Goal: Task Accomplishment & Management: Manage account settings

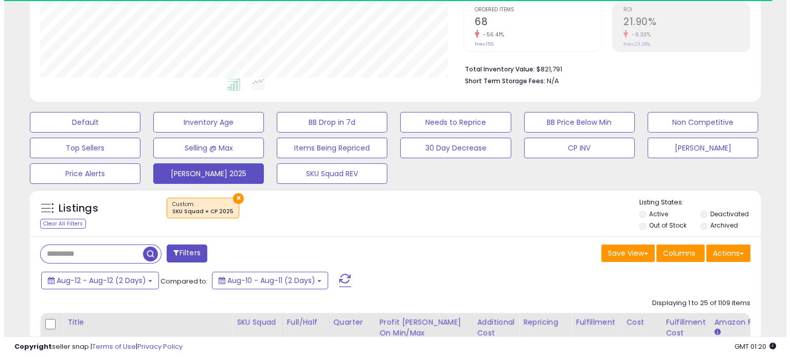
scroll to position [219, 0]
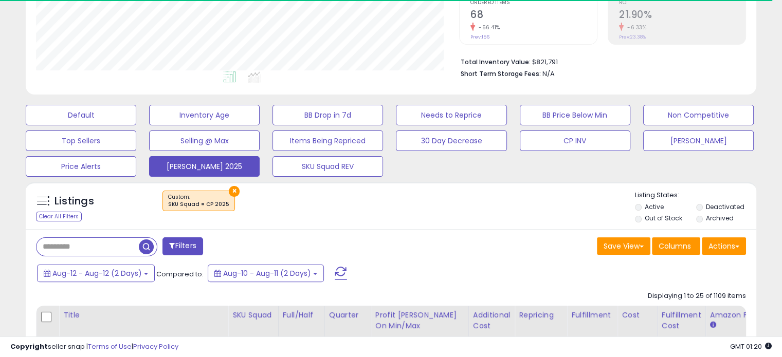
click at [335, 275] on span at bounding box center [341, 273] width 12 height 13
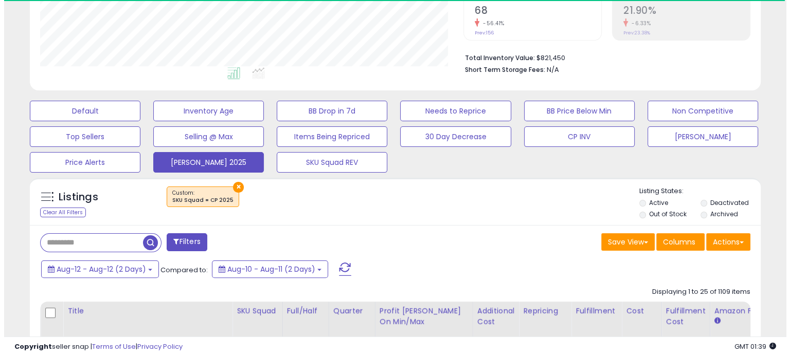
scroll to position [224, 0]
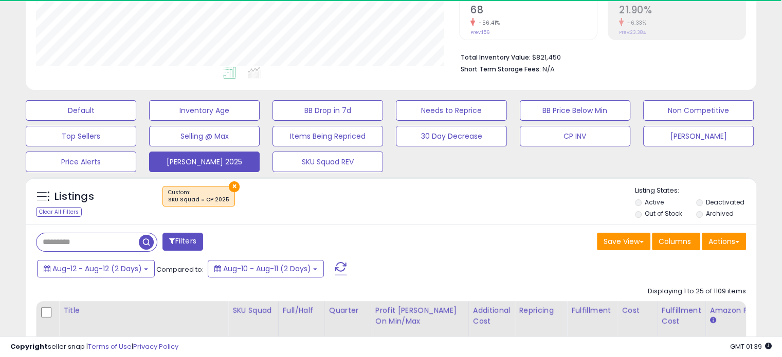
click at [337, 269] on span at bounding box center [341, 268] width 12 height 13
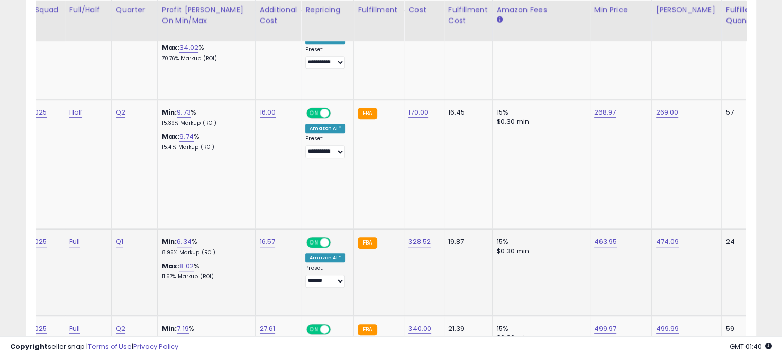
scroll to position [0, 0]
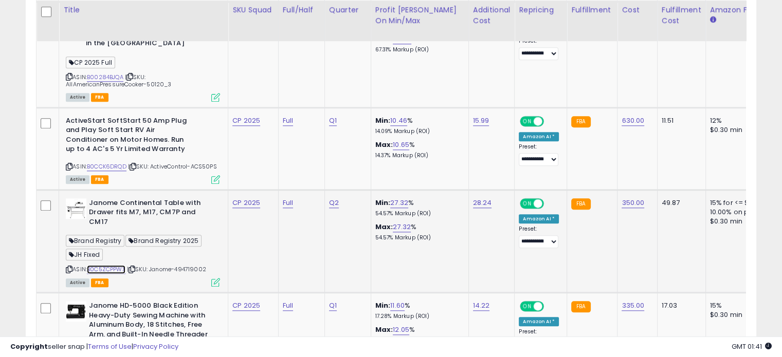
click at [108, 265] on link "B0C5ZCPPWX" at bounding box center [106, 269] width 39 height 9
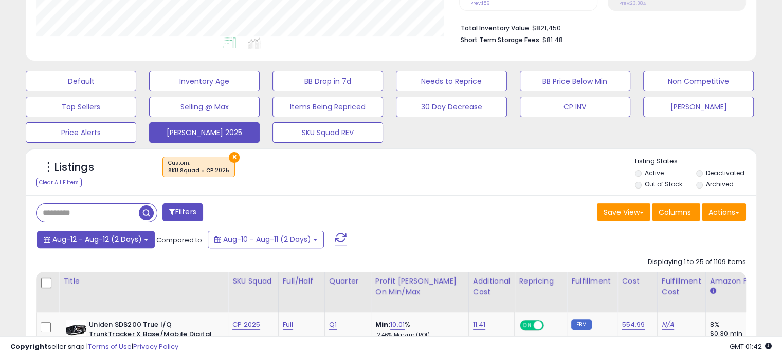
click at [142, 243] on button "Aug-12 - Aug-12 (2 Days)" at bounding box center [96, 239] width 118 height 17
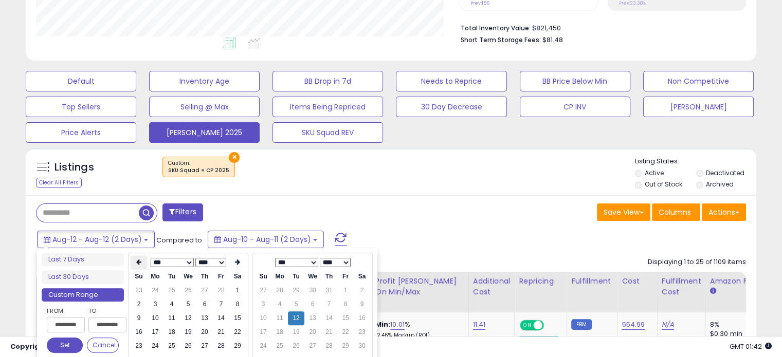
click at [141, 266] on th at bounding box center [139, 263] width 16 height 14
click at [243, 259] on th at bounding box center [237, 263] width 16 height 14
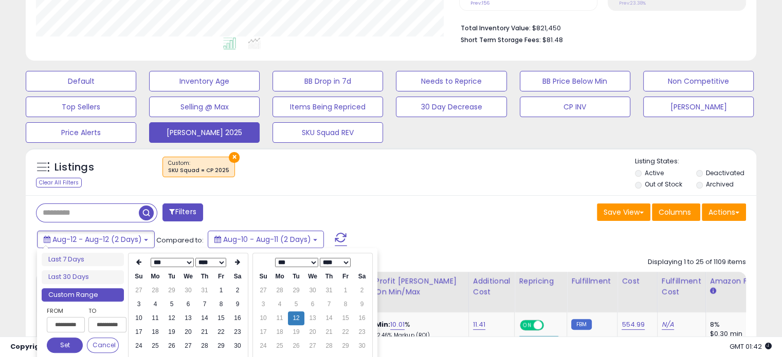
click at [243, 259] on th at bounding box center [237, 263] width 16 height 14
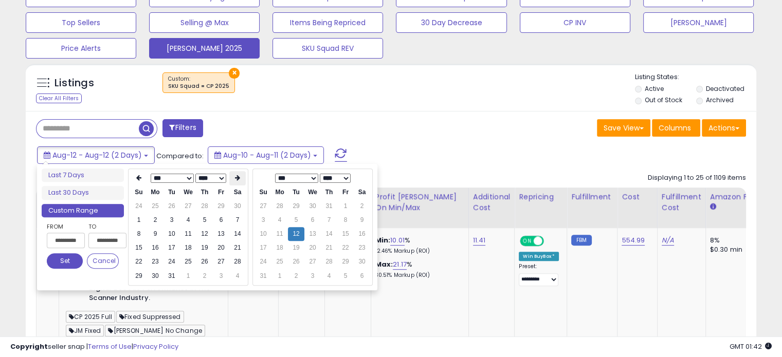
click at [239, 179] on icon at bounding box center [237, 178] width 5 height 6
click at [186, 204] on td "1" at bounding box center [188, 207] width 16 height 14
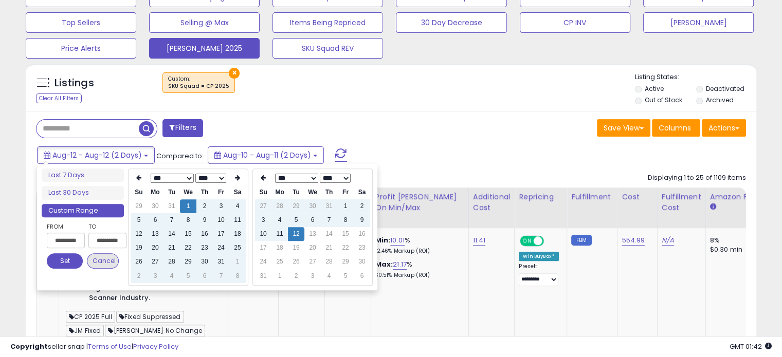
type input "**********"
click at [63, 260] on button "Set" at bounding box center [65, 260] width 36 height 15
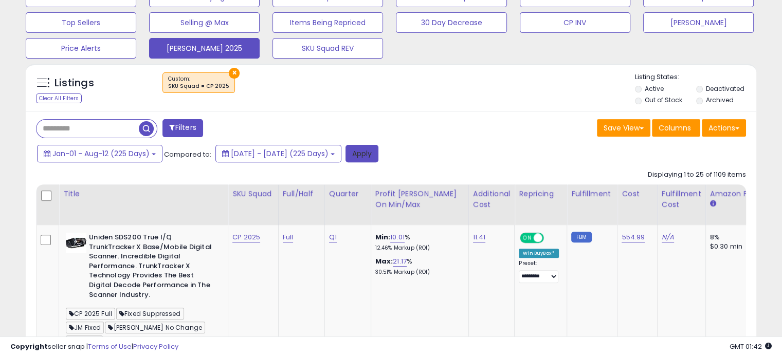
click at [378, 152] on button "Apply" at bounding box center [362, 153] width 33 height 17
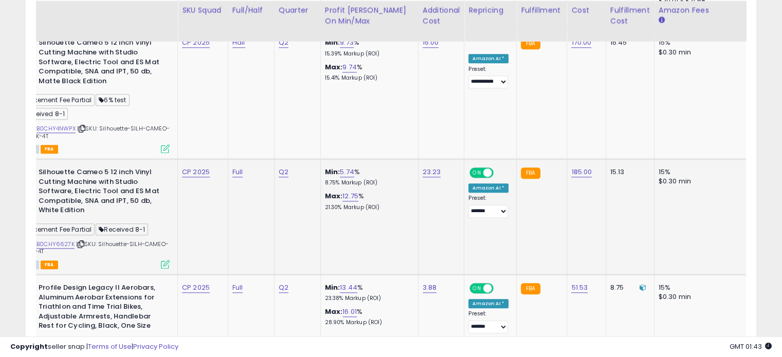
drag, startPoint x: 101, startPoint y: 238, endPoint x: 114, endPoint y: 243, distance: 13.8
click at [114, 243] on div "ASIN: B0CHY6627K | SKU: Silhouette-SILH-CAMEO-5-WHT-4T Active FBA" at bounding box center [92, 218] width 154 height 100
copy span "Silhouette-SILH-CAMEO-5-WHT-4T"
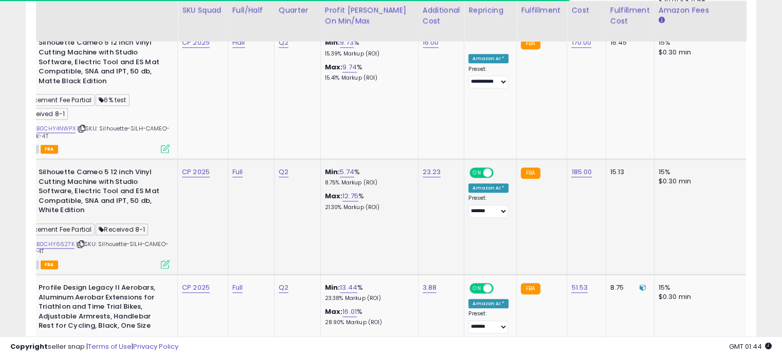
click at [284, 232] on td "Q2" at bounding box center [297, 217] width 46 height 116
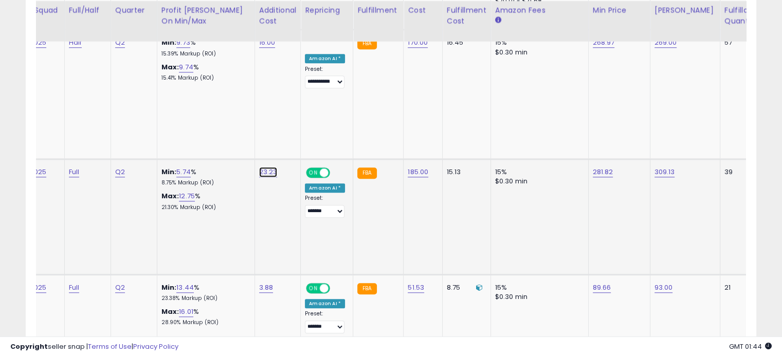
type input "*"
type input "*****"
click at [305, 141] on button "submit" at bounding box center [296, 142] width 17 height 15
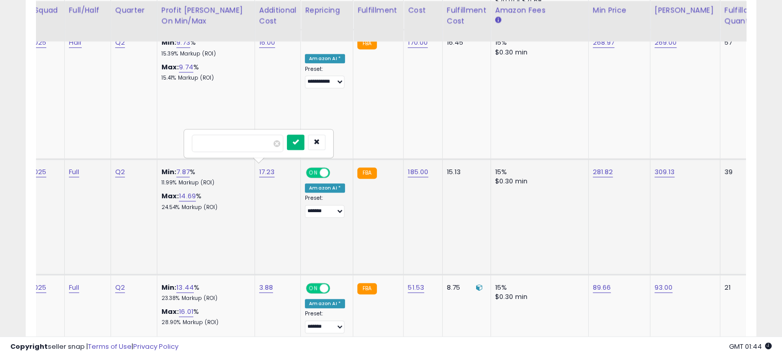
type input "**"
click at [304, 136] on button "submit" at bounding box center [295, 142] width 17 height 15
click at [251, 168] on td "Min: 7.95 % 12.12% Markup (ROI) Max: 14.76 % 24.67% Markup (ROI)" at bounding box center [206, 217] width 98 height 116
type input "*****"
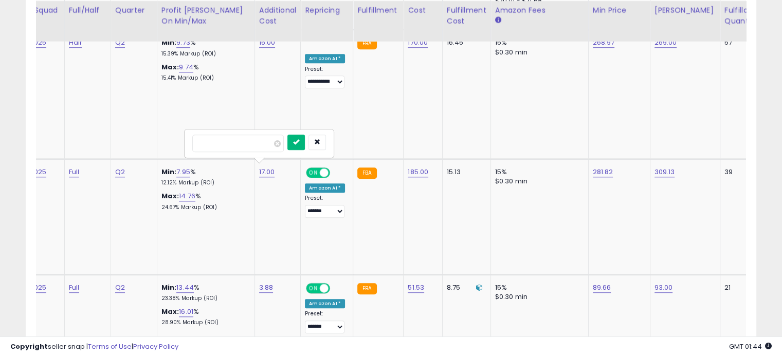
click at [299, 142] on icon "submit" at bounding box center [296, 142] width 6 height 6
type input "******"
click button "submit" at bounding box center [630, 142] width 17 height 15
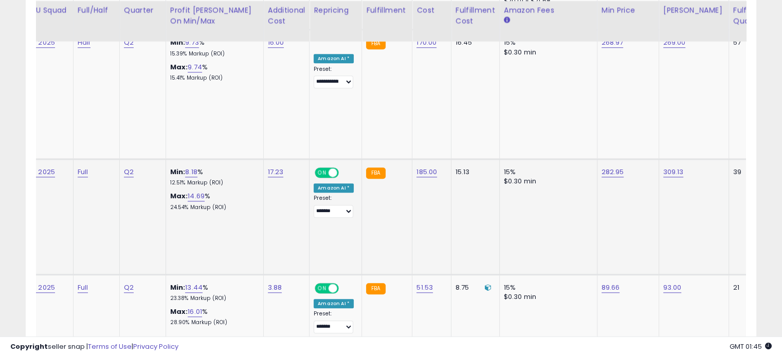
scroll to position [0, 4]
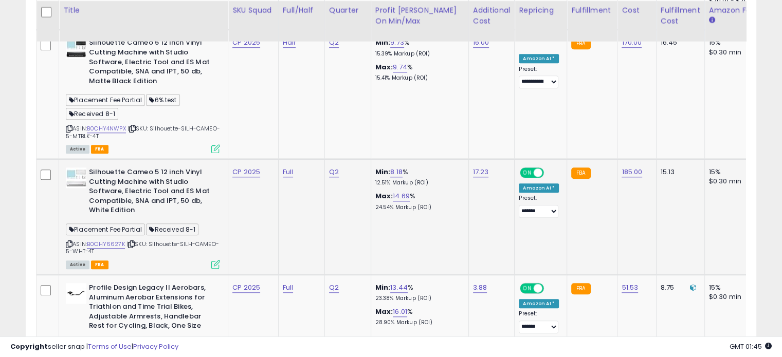
drag, startPoint x: 150, startPoint y: 238, endPoint x: 181, endPoint y: 246, distance: 31.9
click at [181, 246] on div "ASIN: B0CHY6627K | SKU: Silhouette-SILH-CAMEO-5-WHT-4T Active FBA" at bounding box center [143, 218] width 154 height 100
copy span "Silhouette-SILH-CAMEO-5-WHT-4T"
drag, startPoint x: 125, startPoint y: 242, endPoint x: 89, endPoint y: 235, distance: 36.6
click at [89, 235] on div "ASIN: B0CHY6627K | SKU: Silhouette-SILH-CAMEO-5-WHT-4T Active FBA" at bounding box center [143, 218] width 154 height 100
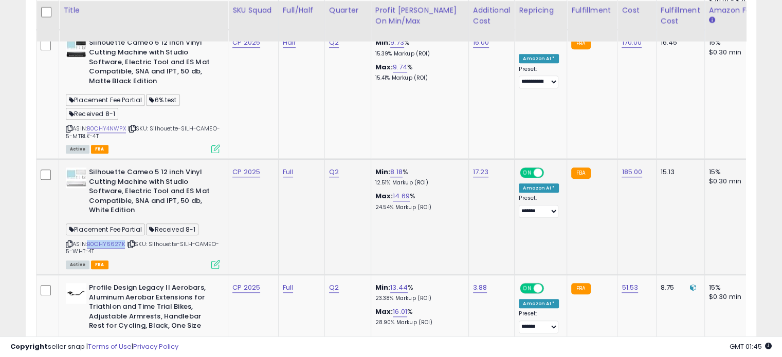
copy link "B0CHY6627K"
click at [311, 230] on td "Full" at bounding box center [301, 217] width 46 height 116
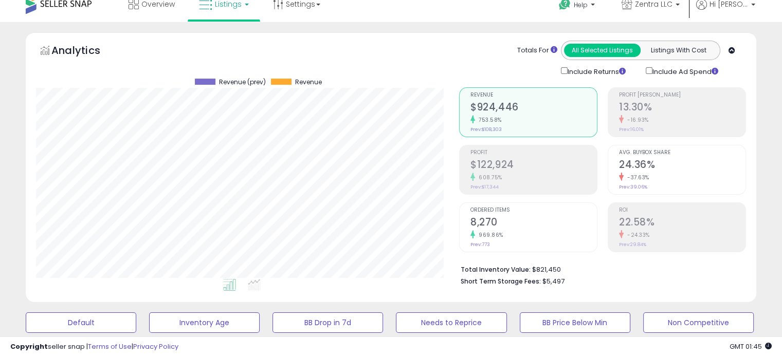
scroll to position [10, 0]
click at [259, 282] on icon at bounding box center [254, 286] width 13 height 12
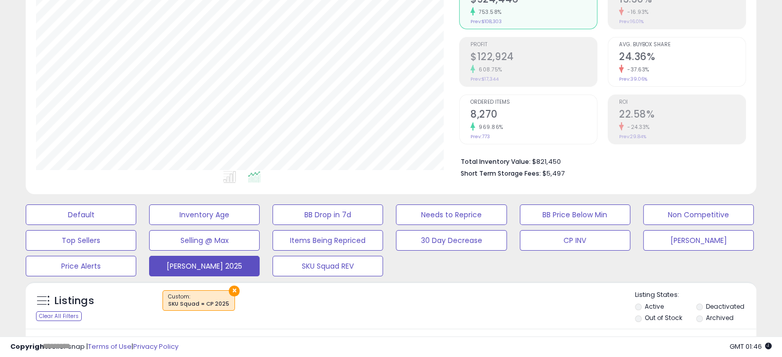
scroll to position [220, 0]
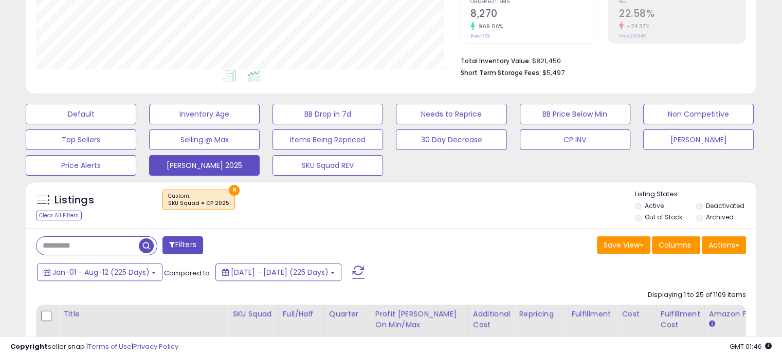
click at [231, 75] on icon at bounding box center [229, 76] width 13 height 12
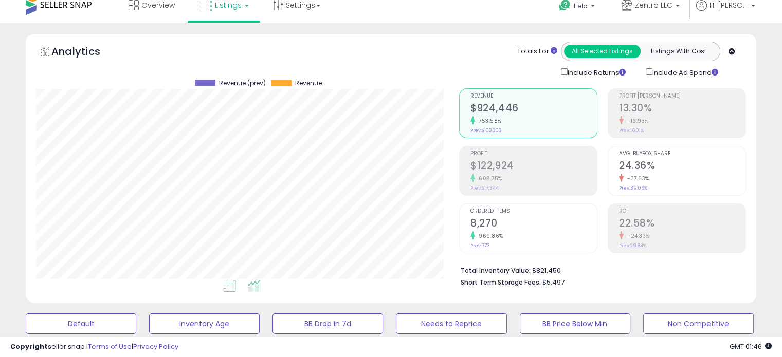
scroll to position [9, 0]
